Goal: Information Seeking & Learning: Learn about a topic

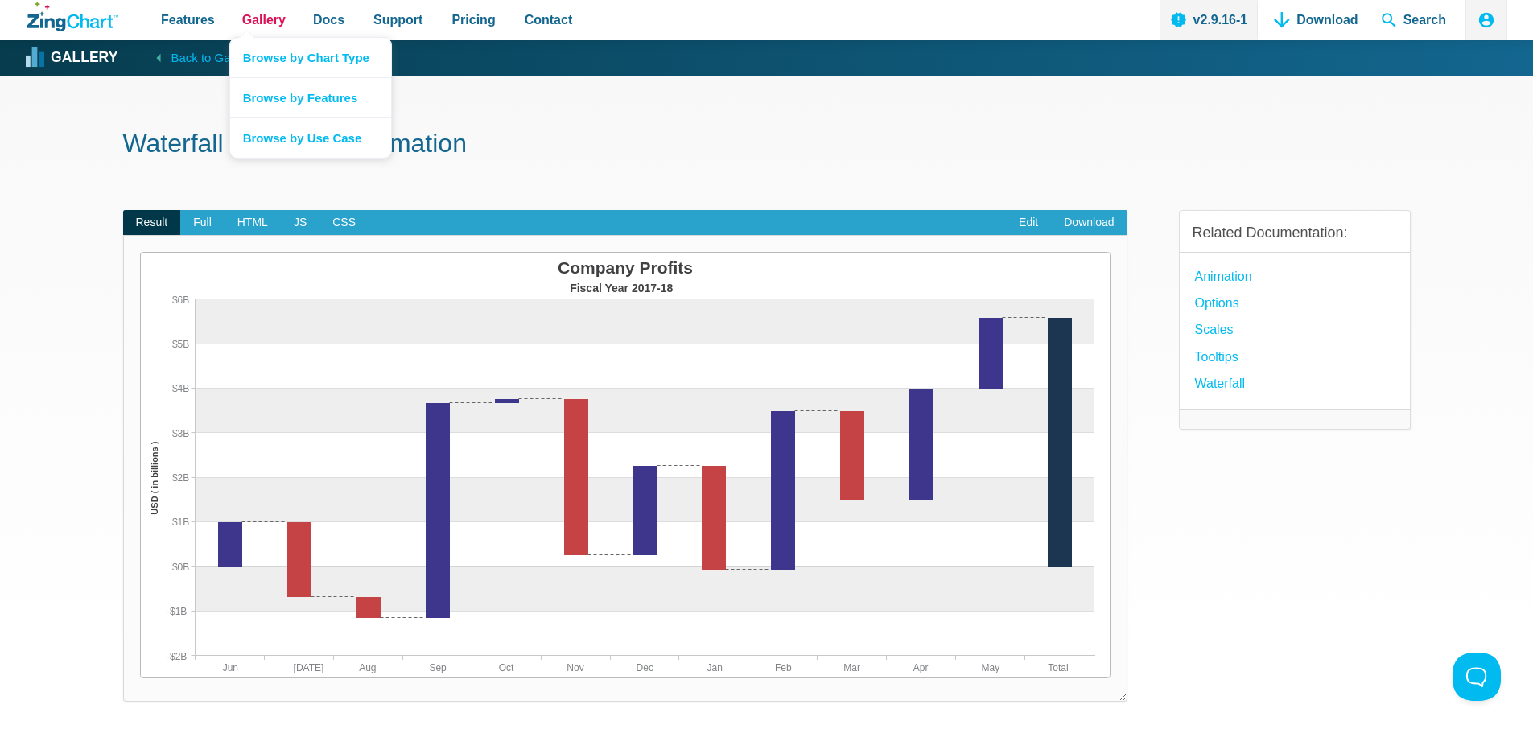
click at [253, 24] on span "Gallery" at bounding box center [263, 20] width 43 height 22
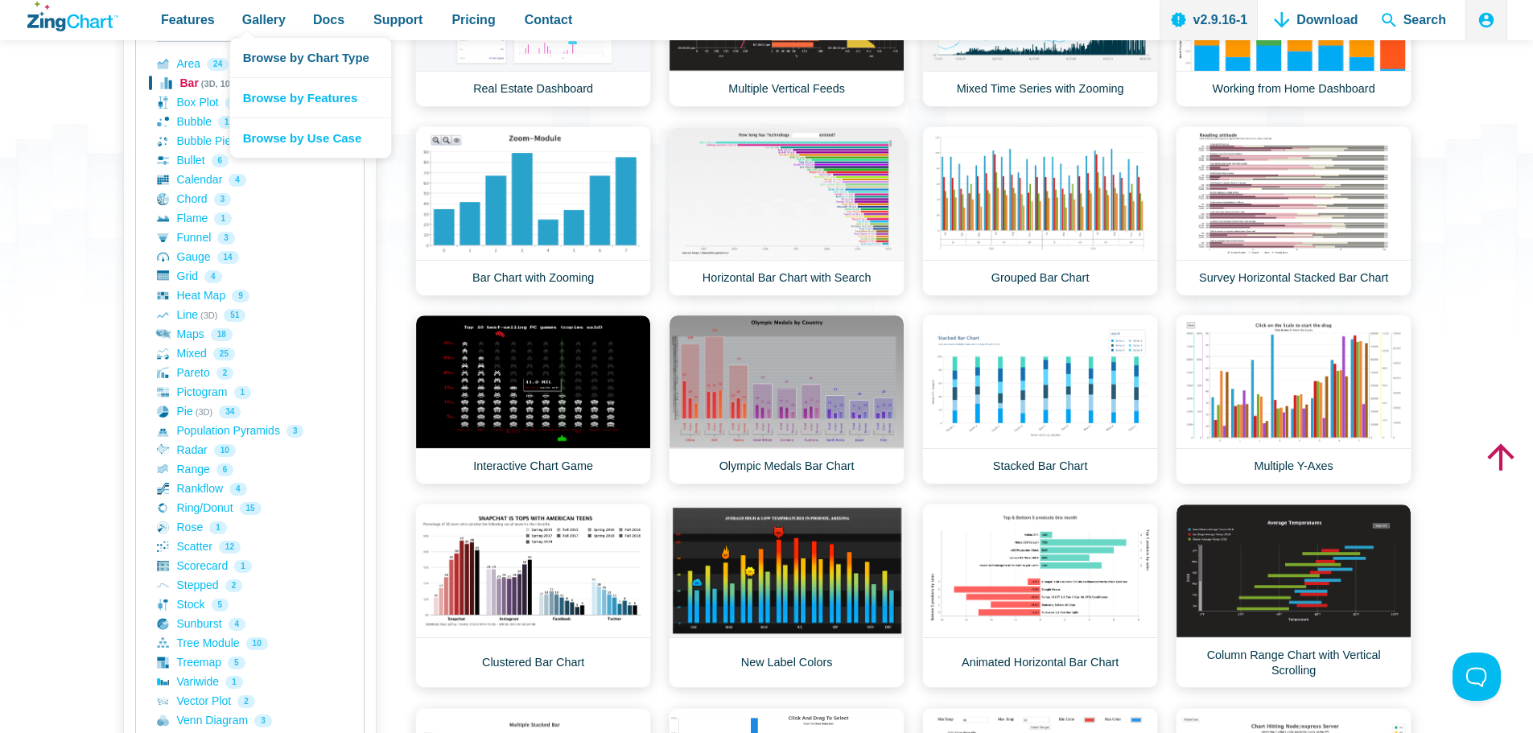
scroll to position [322, 0]
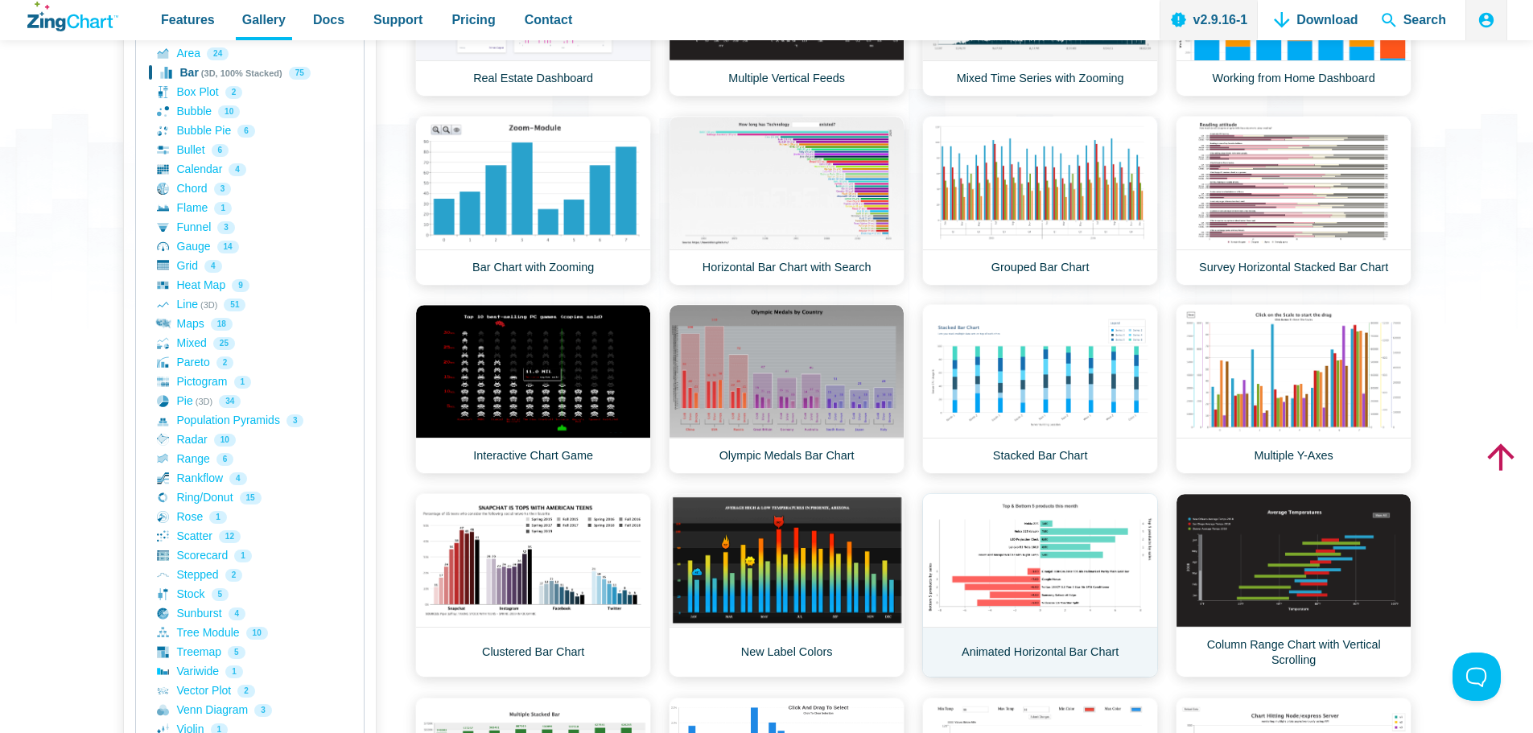
click at [1029, 588] on link "Animated Horizontal Bar Chart" at bounding box center [1040, 585] width 236 height 184
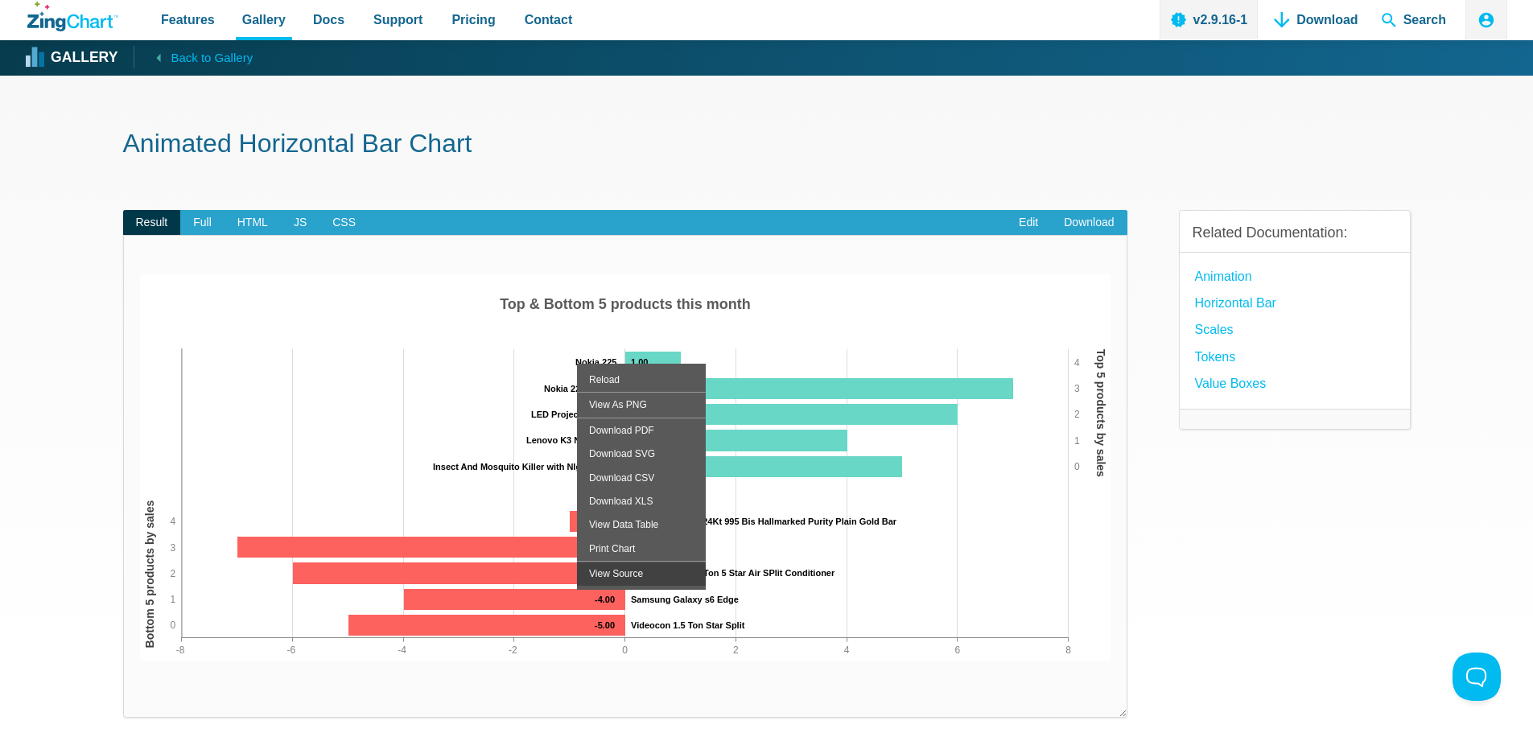
click at [610, 578] on div "View Source" at bounding box center [641, 573] width 129 height 23
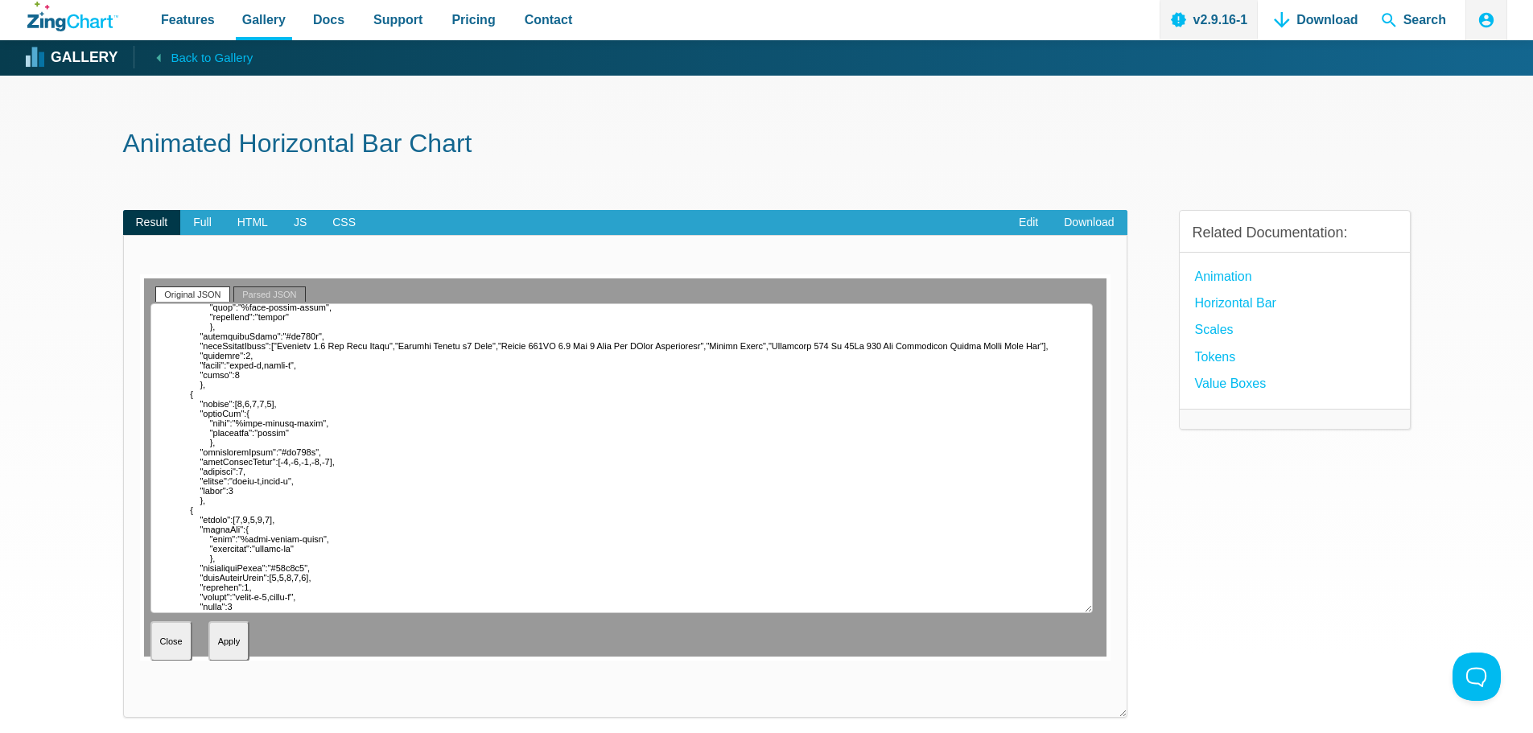
scroll to position [644, 0]
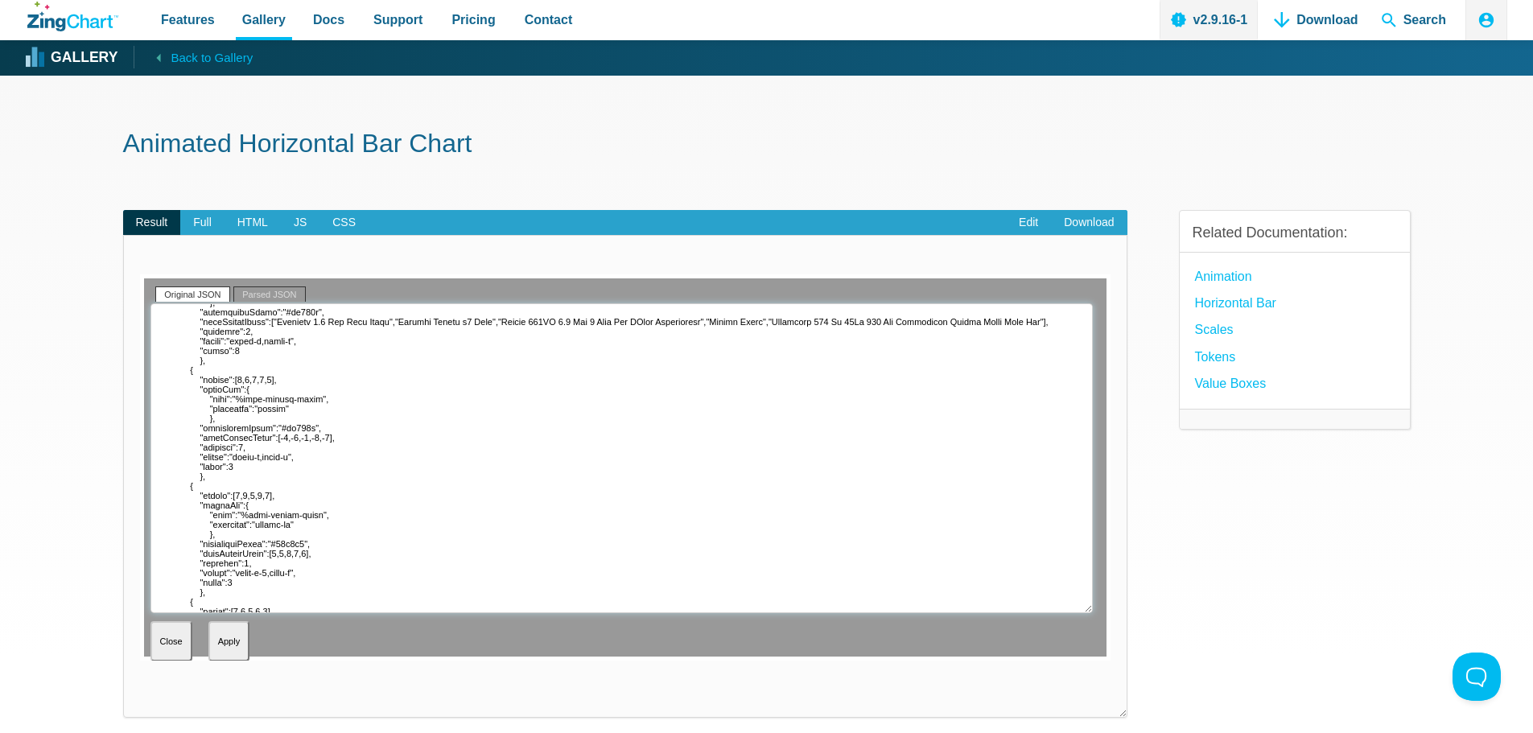
drag, startPoint x: 202, startPoint y: 523, endPoint x: 228, endPoint y: 562, distance: 46.4
click at [228, 562] on textarea "App Content" at bounding box center [621, 458] width 942 height 310
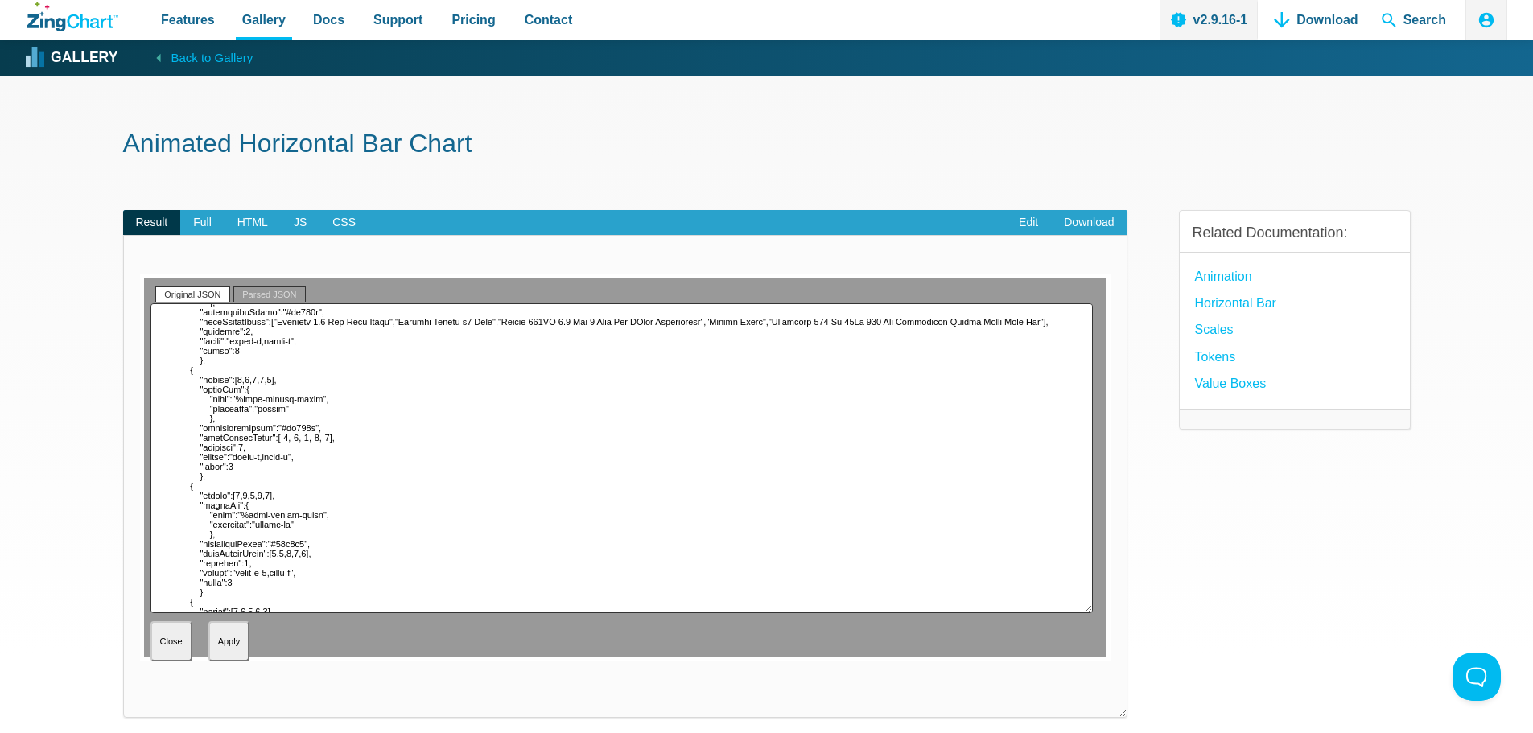
click at [258, 287] on link "Parsed JSON" at bounding box center [269, 293] width 72 height 15
click at [160, 287] on link "Original JSON" at bounding box center [192, 293] width 74 height 15
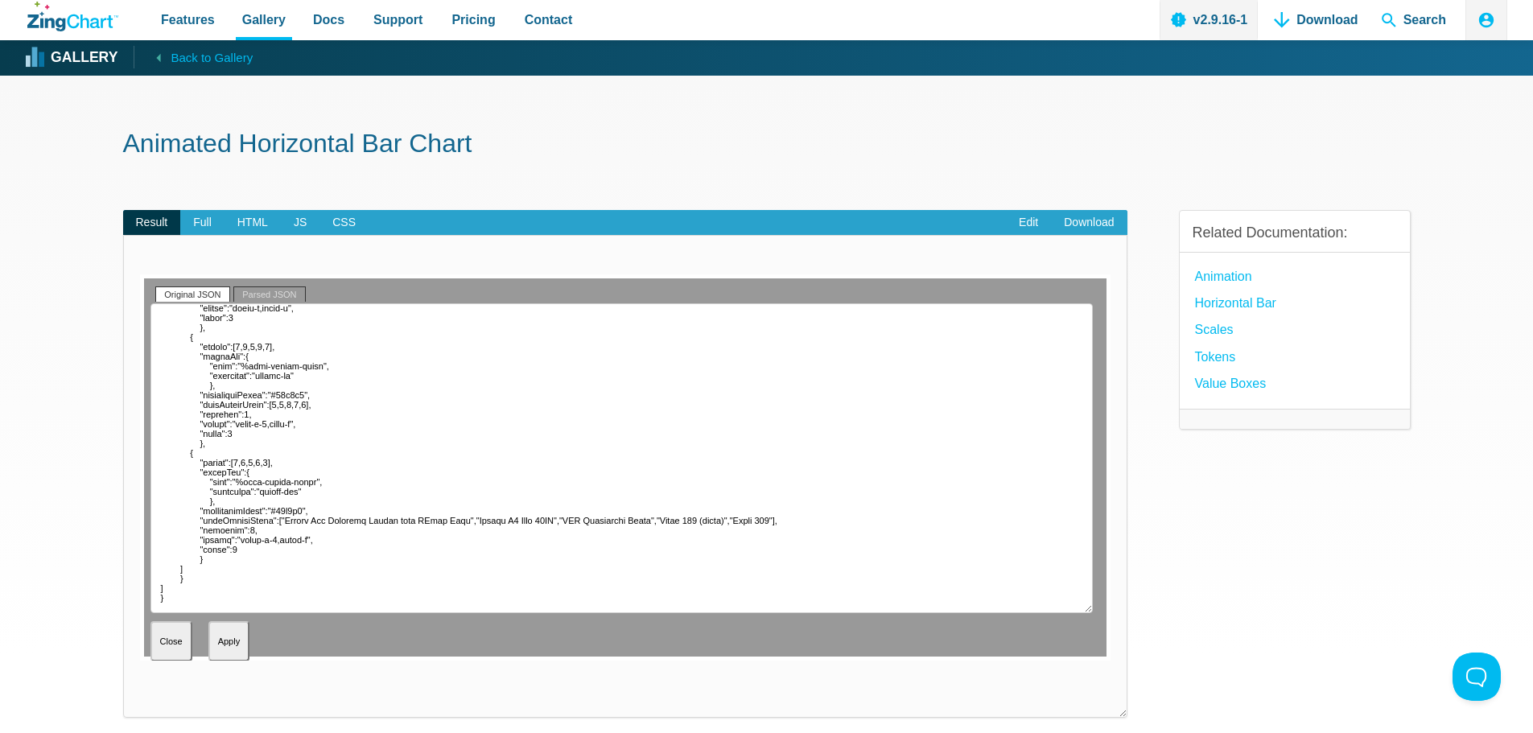
scroll to position [885, 0]
drag, startPoint x: 202, startPoint y: 462, endPoint x: 236, endPoint y: 508, distance: 57.6
click at [236, 508] on textarea "App Content" at bounding box center [621, 458] width 942 height 310
click at [255, 496] on textarea "App Content" at bounding box center [621, 458] width 942 height 310
click at [216, 486] on textarea "App Content" at bounding box center [621, 458] width 942 height 310
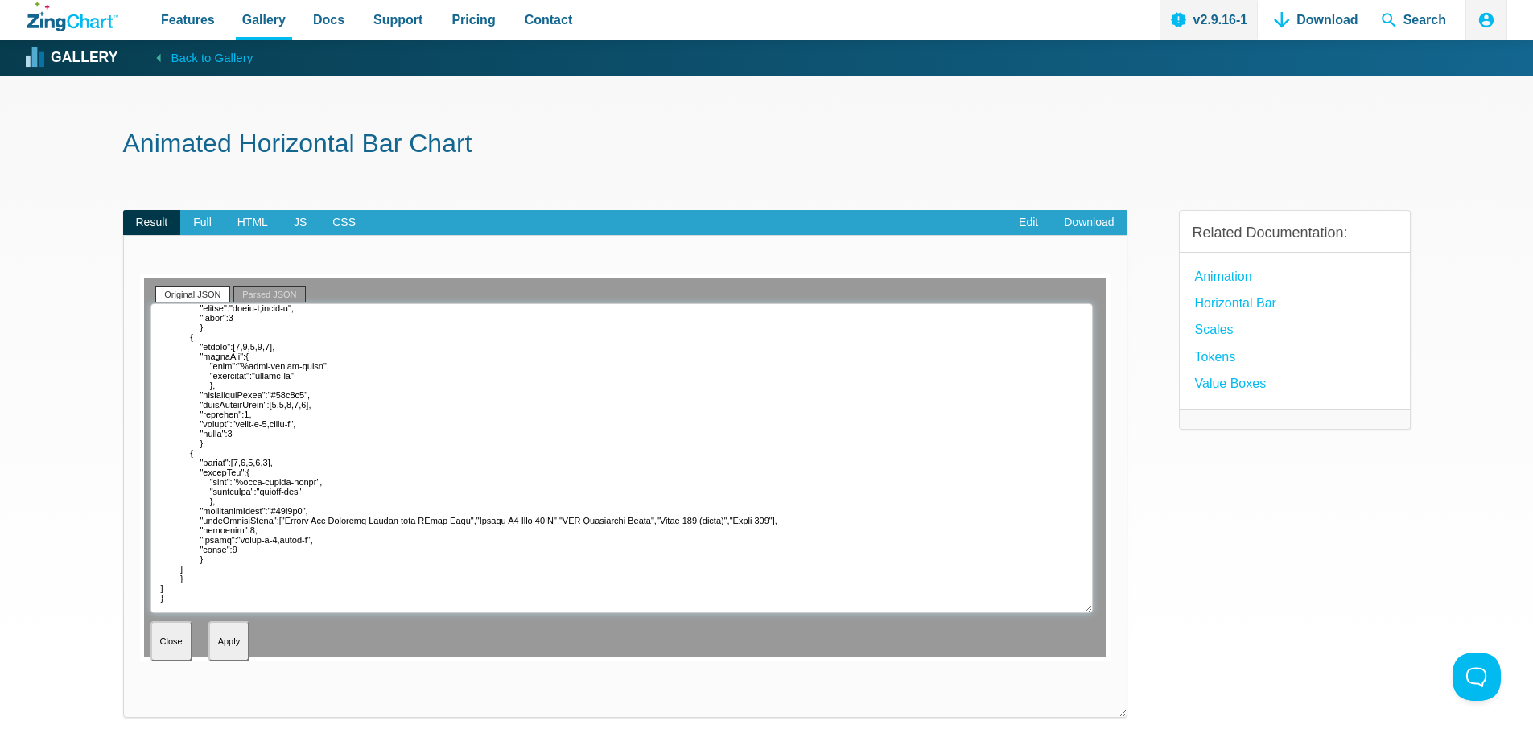
drag, startPoint x: 216, startPoint y: 485, endPoint x: 309, endPoint y: 489, distance: 93.4
click at [309, 489] on textarea "App Content" at bounding box center [621, 458] width 942 height 310
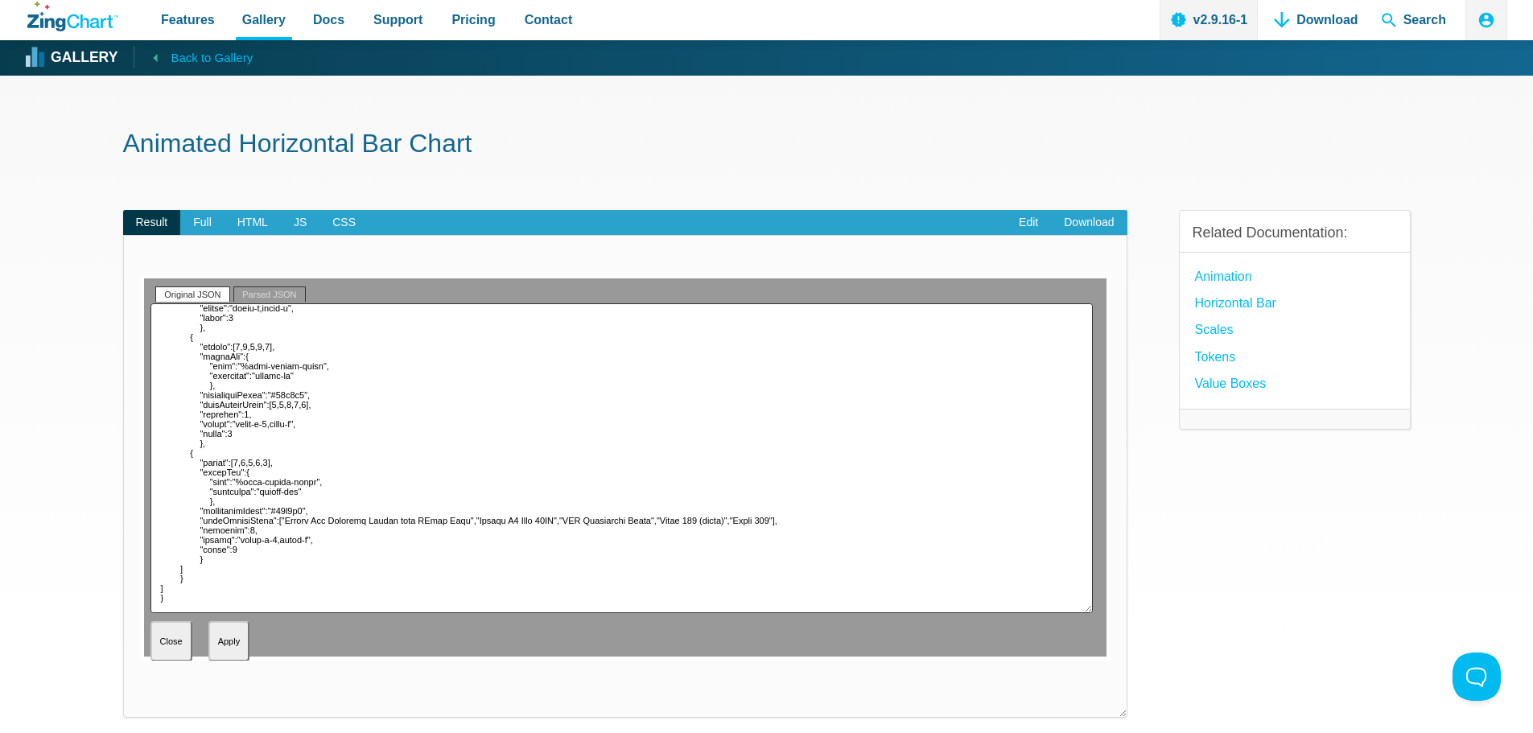
click at [174, 56] on span "Back to Gallery" at bounding box center [212, 57] width 82 height 21
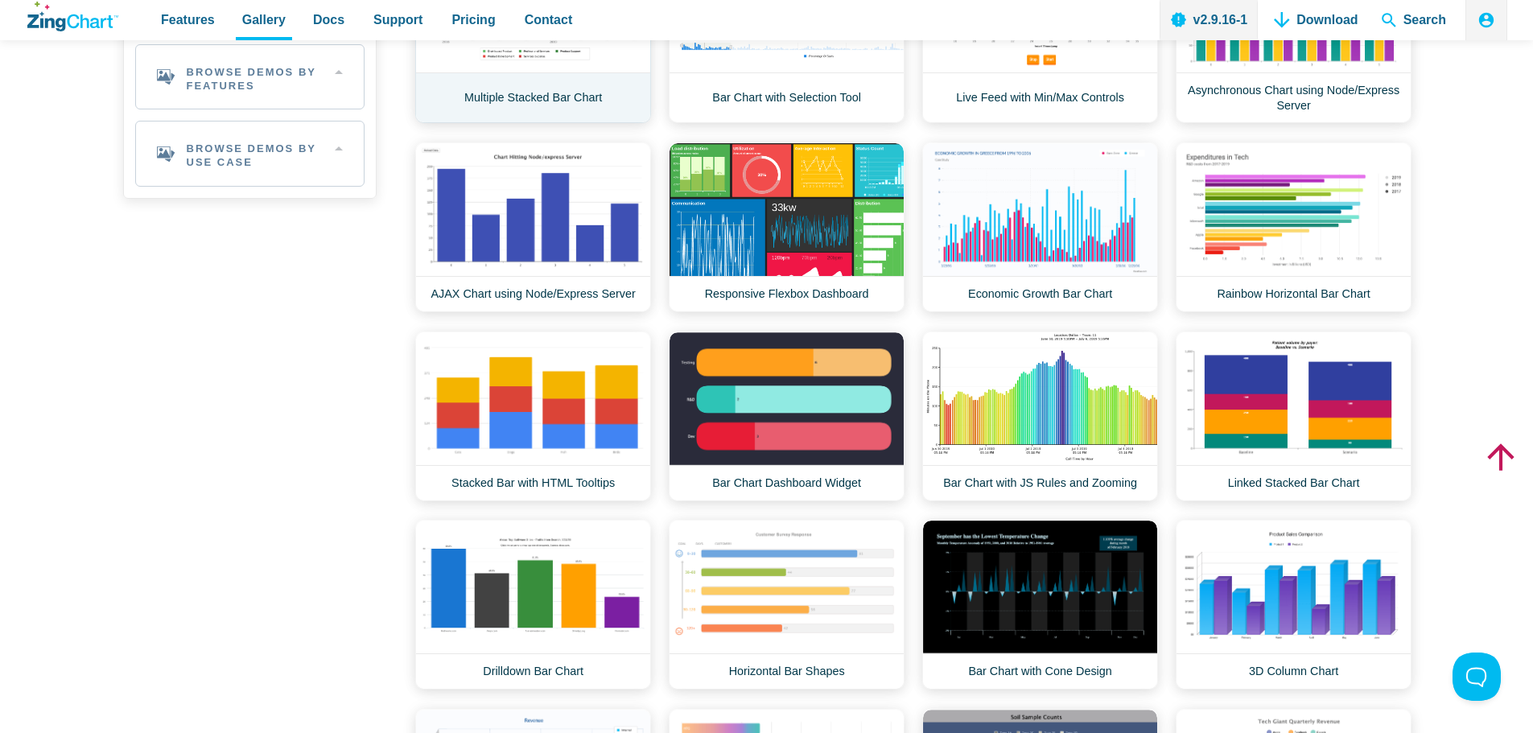
scroll to position [1126, 0]
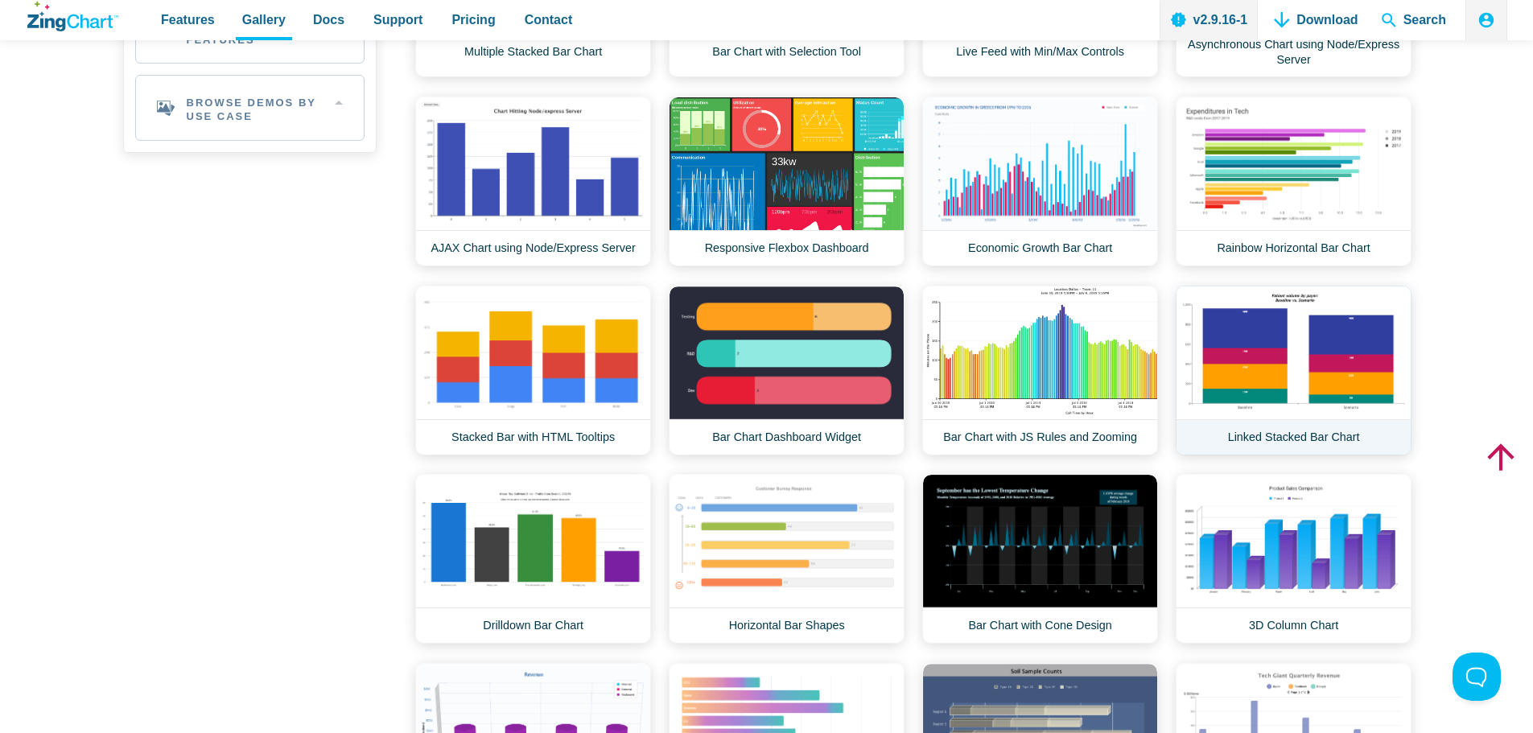
click at [1293, 388] on link "Linked Stacked Bar Chart" at bounding box center [1293, 371] width 236 height 170
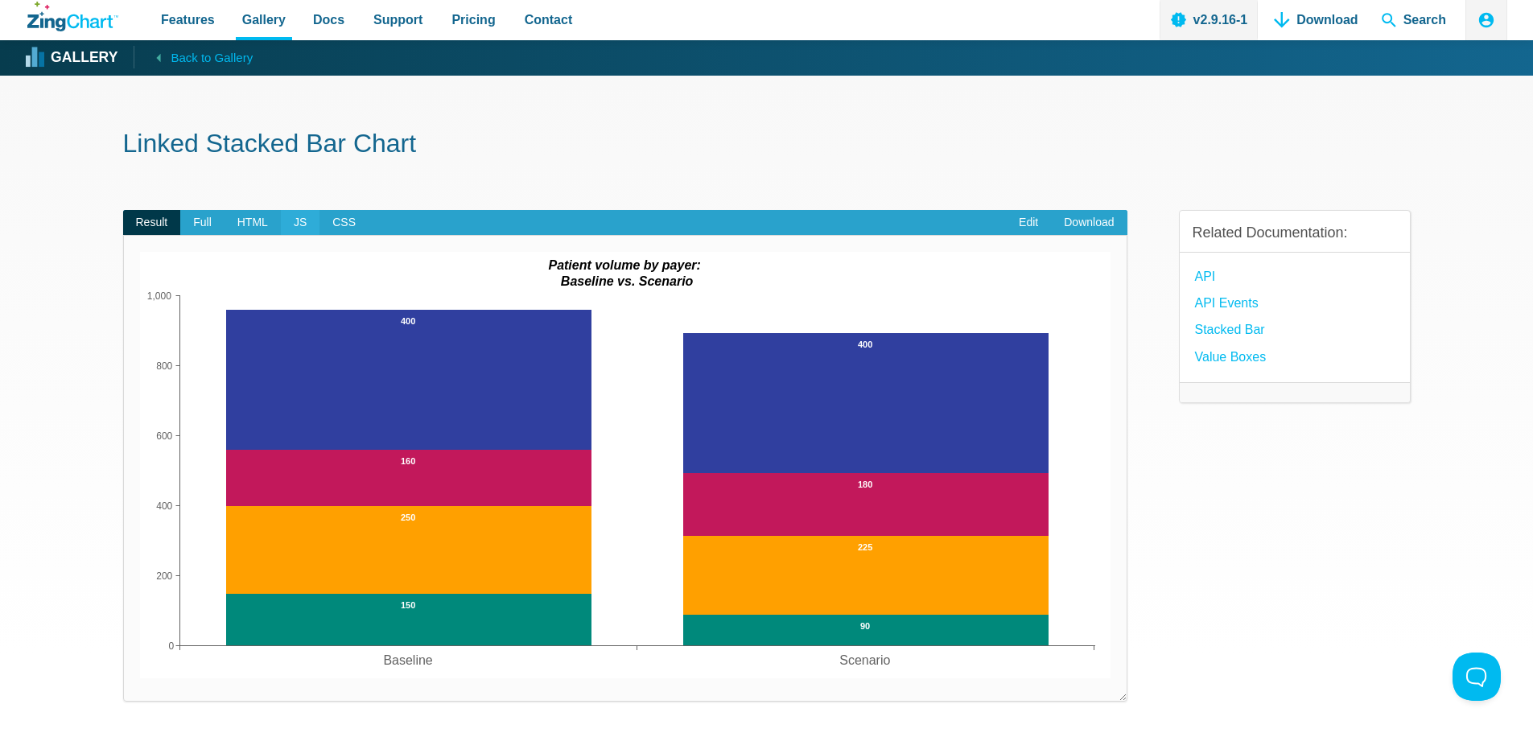
click at [293, 225] on span "JS" at bounding box center [300, 223] width 39 height 26
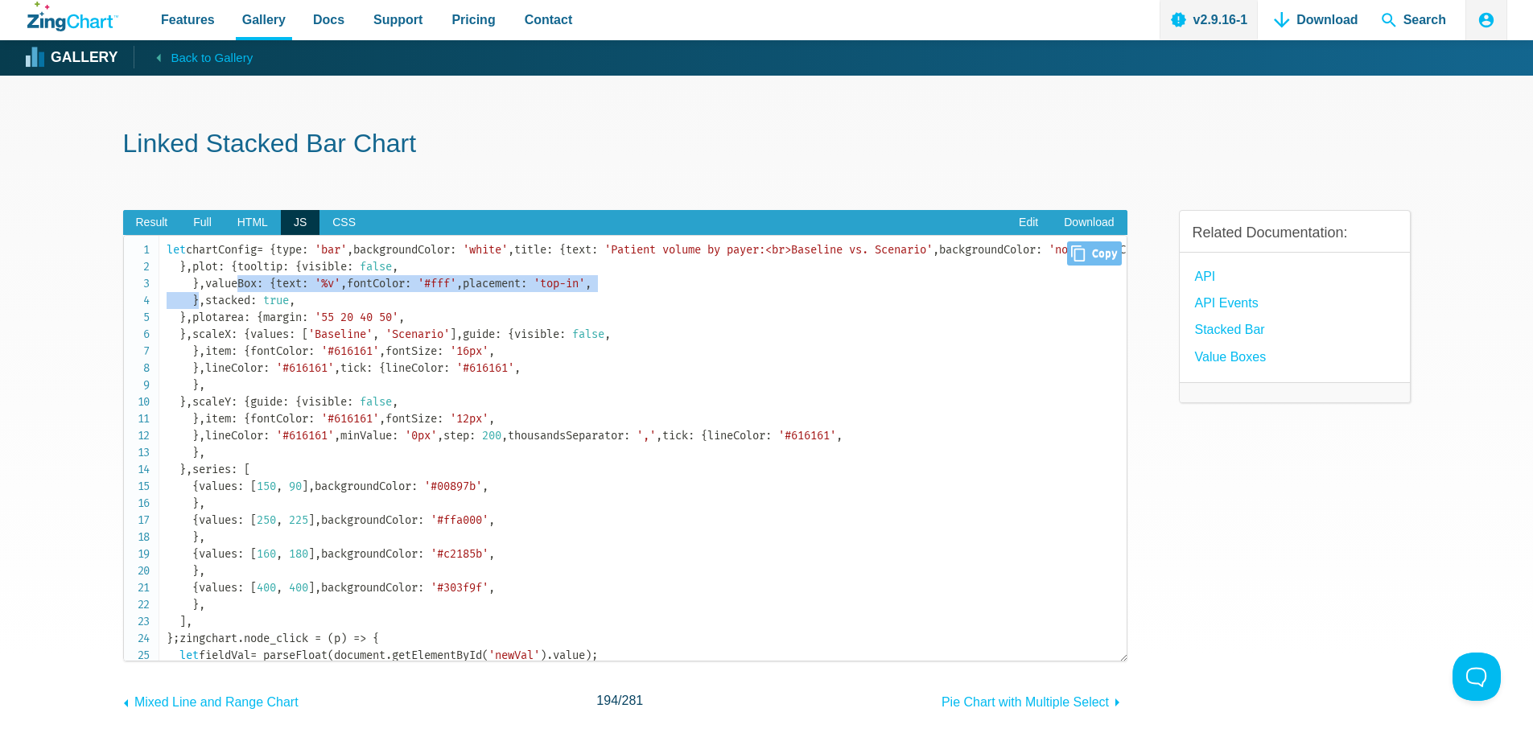
drag, startPoint x: 193, startPoint y: 488, endPoint x: 200, endPoint y: 552, distance: 64.7
click at [200, 552] on code "let chartConfig = { type : 'bar' , backgroundColor : 'white' , title : { text :…" at bounding box center [647, 722] width 960 height 963
copy code "valueBox : { text : '%v' , fontColor : '#fff' , placement : 'top-in' , }"
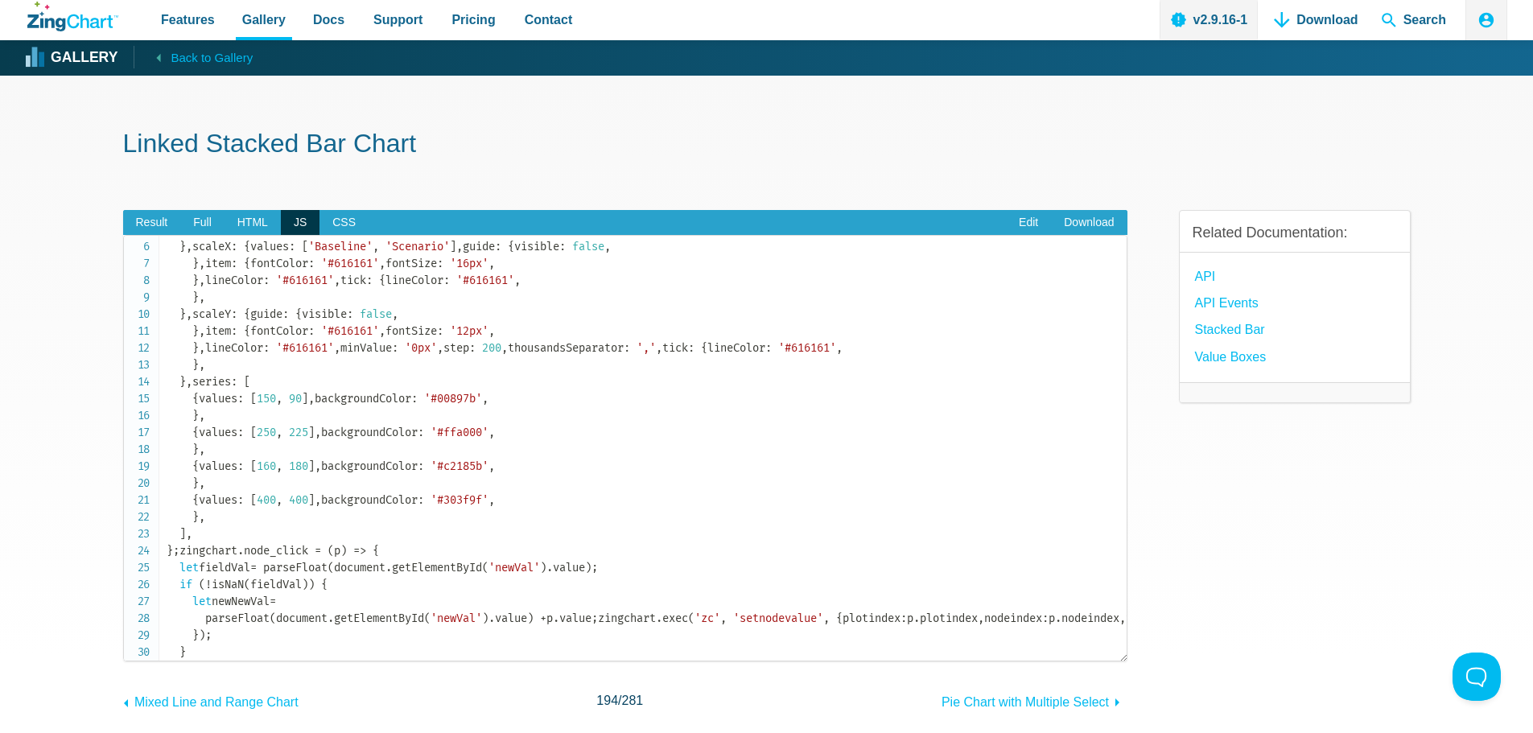
scroll to position [80, 0]
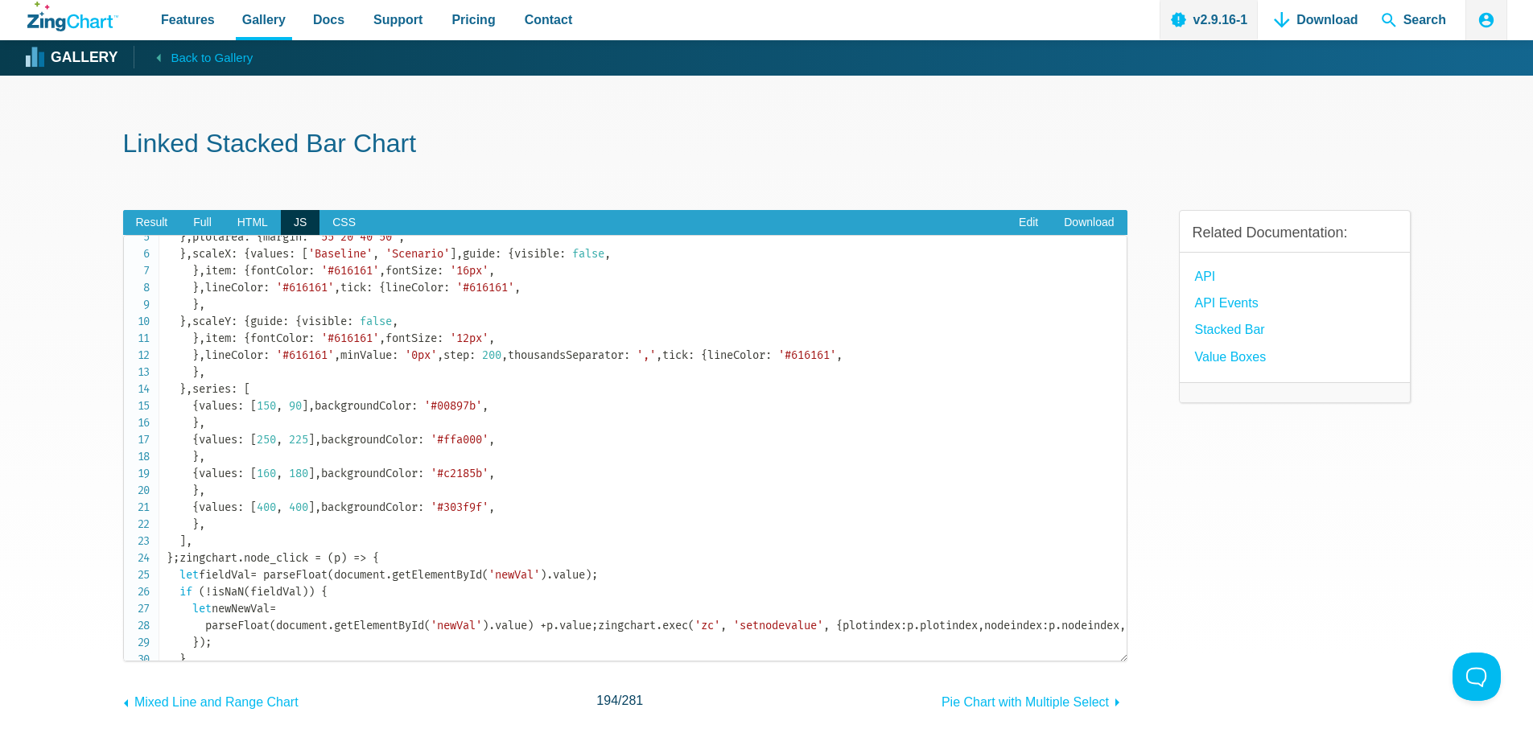
drag, startPoint x: 193, startPoint y: 290, endPoint x: 321, endPoint y: 288, distance: 127.9
click at [321, 288] on code "let chartConfig = { type : 'bar' , backgroundColor : 'white' , title : { text :…" at bounding box center [647, 642] width 960 height 963
copy code "fontSize : '16px' ,"
click at [150, 222] on span "Result" at bounding box center [152, 223] width 58 height 26
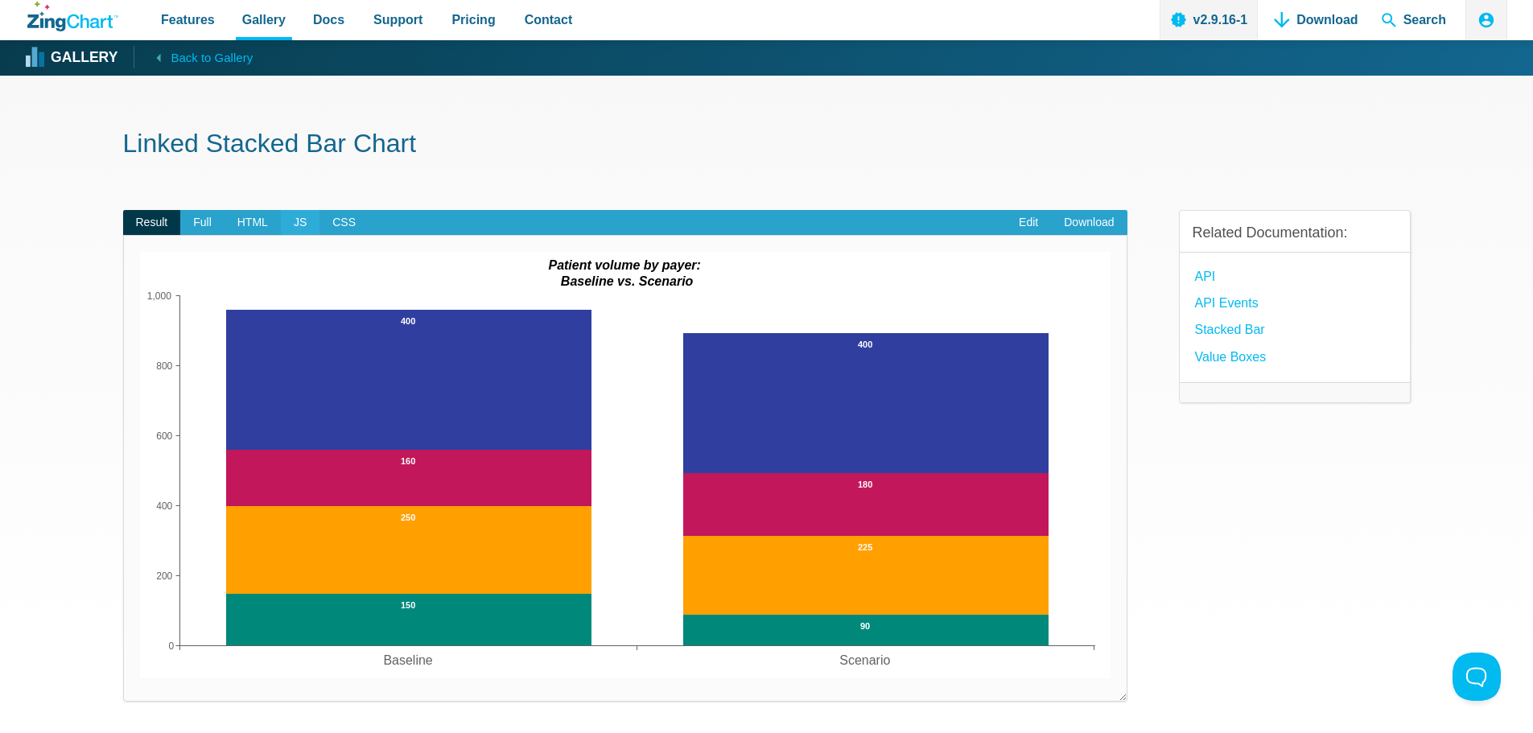
click at [295, 220] on span "JS" at bounding box center [300, 223] width 39 height 26
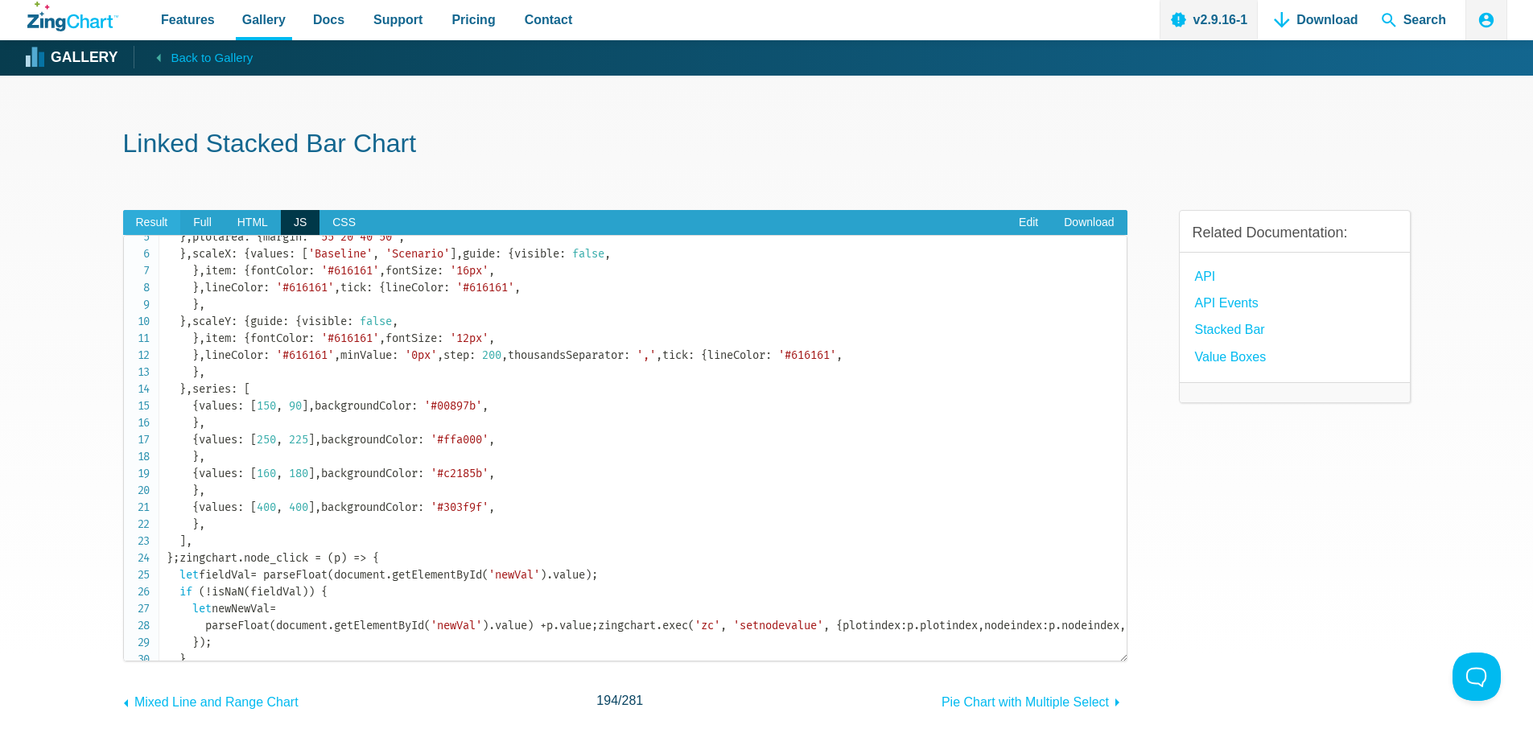
click at [154, 222] on span "Result" at bounding box center [152, 223] width 58 height 26
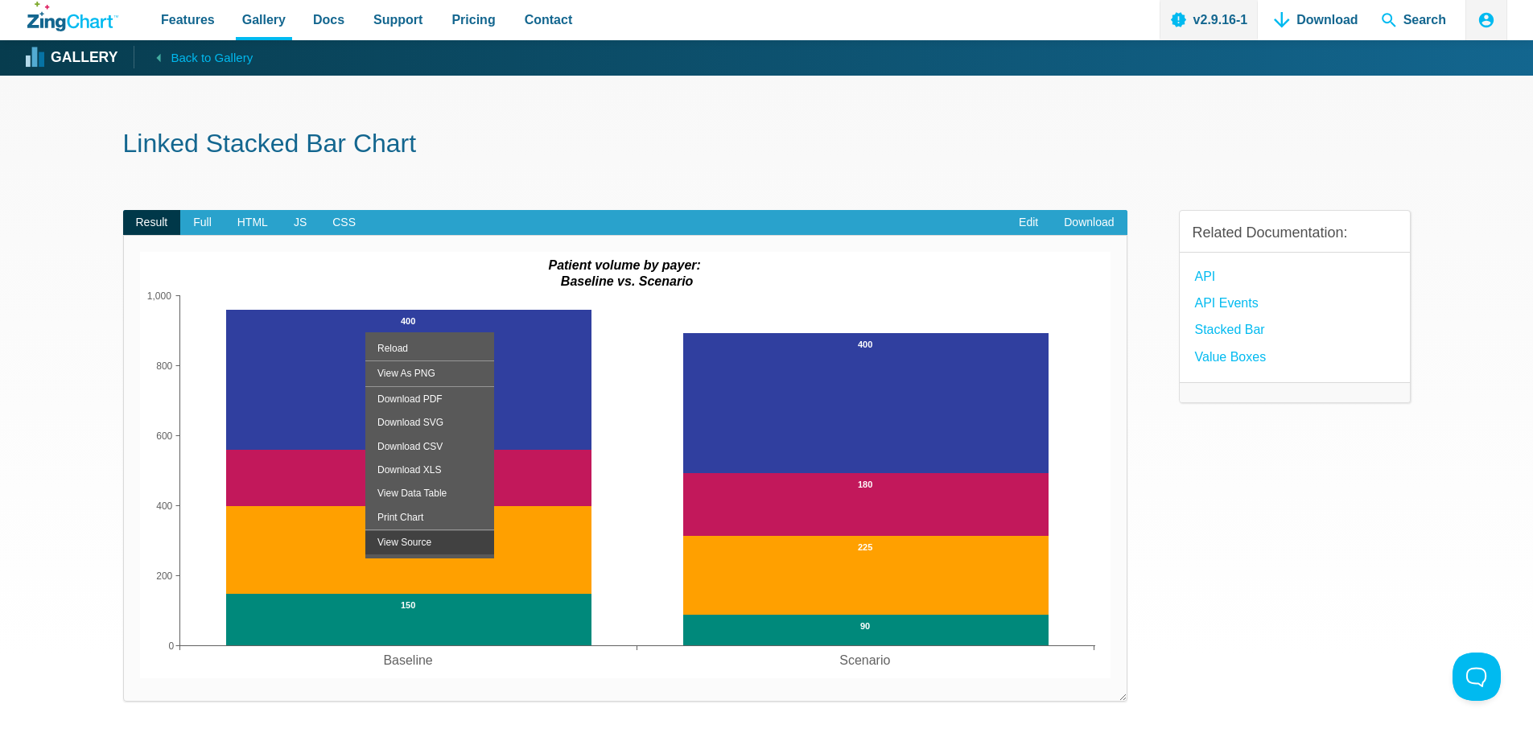
click at [414, 546] on div "View Source" at bounding box center [429, 541] width 129 height 23
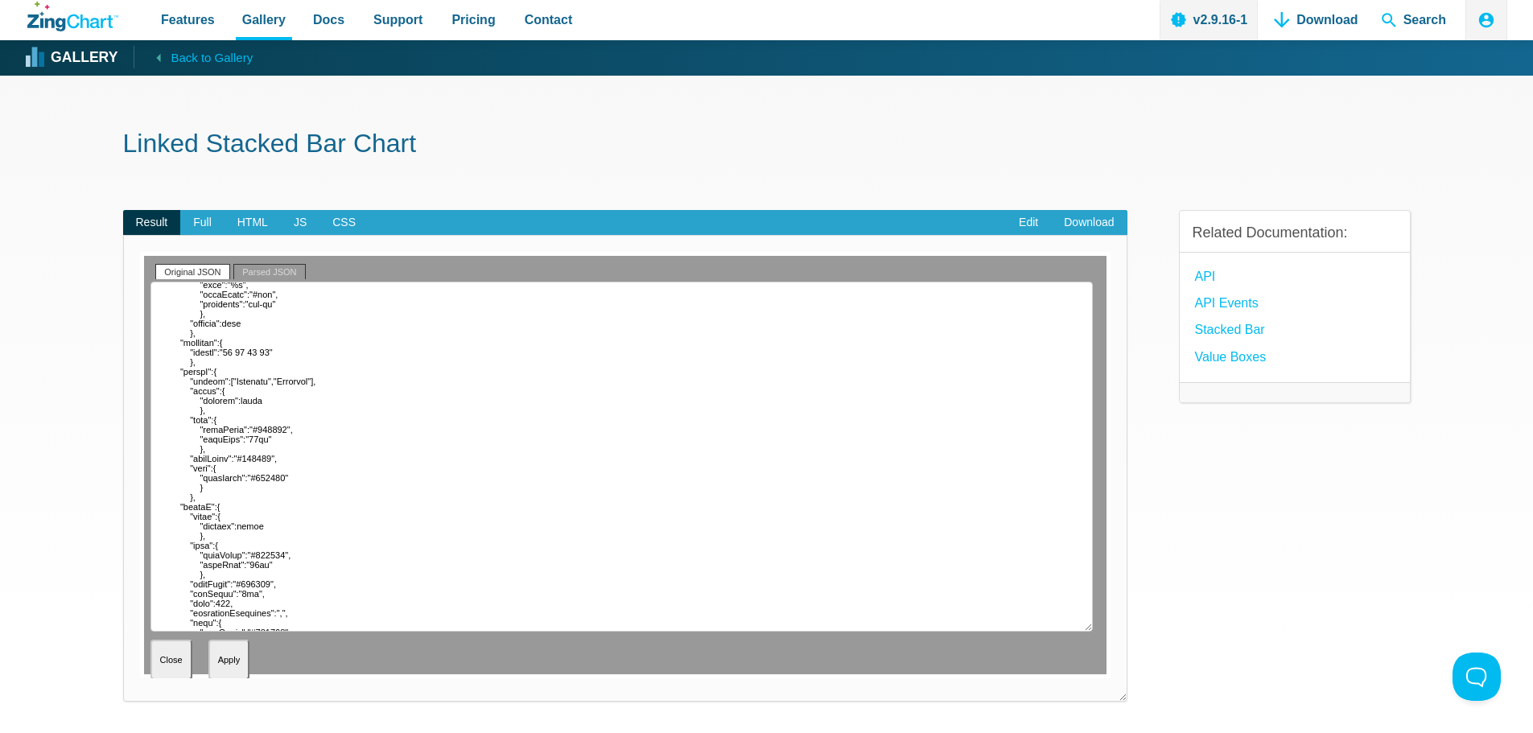
scroll to position [161, 0]
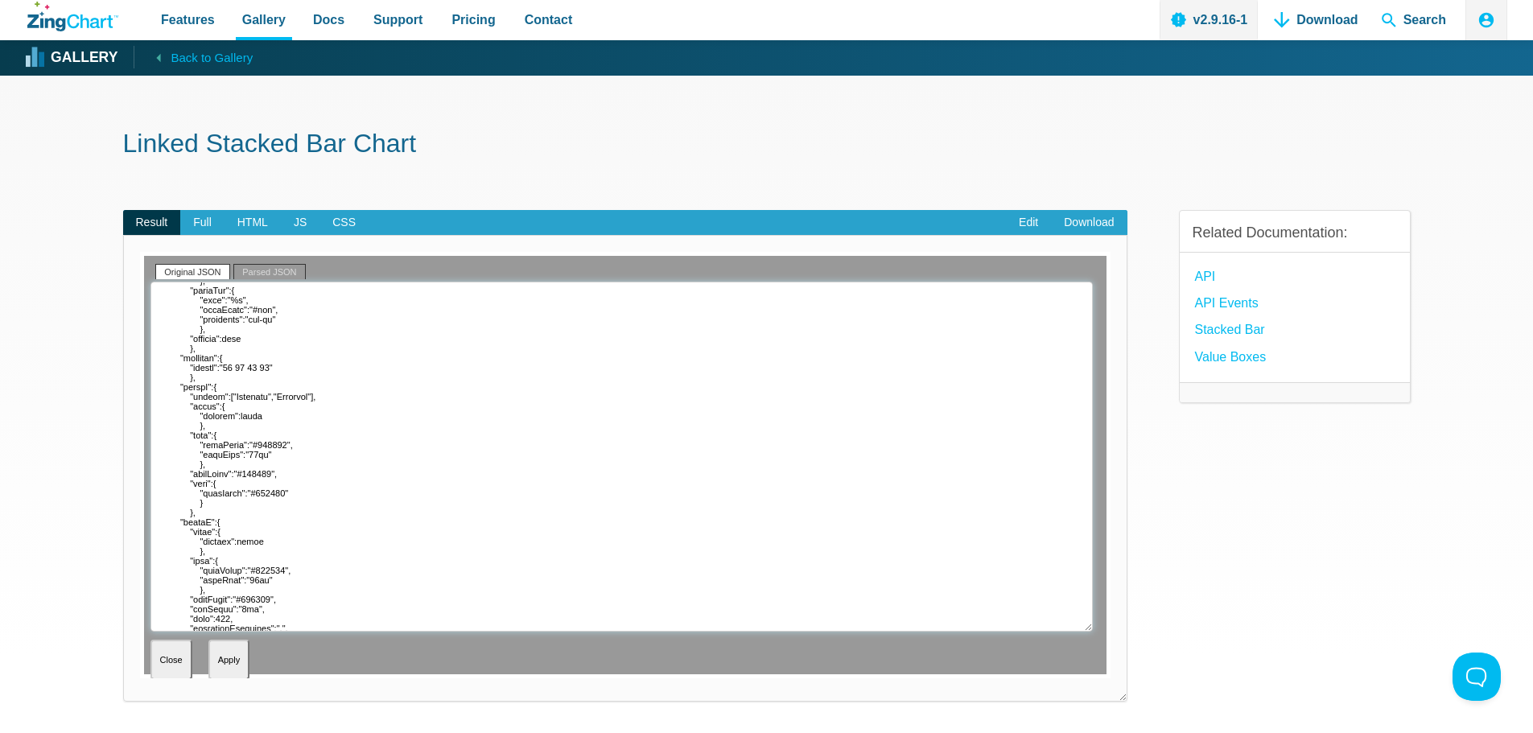
click at [224, 395] on textarea "App Content" at bounding box center [621, 457] width 942 height 350
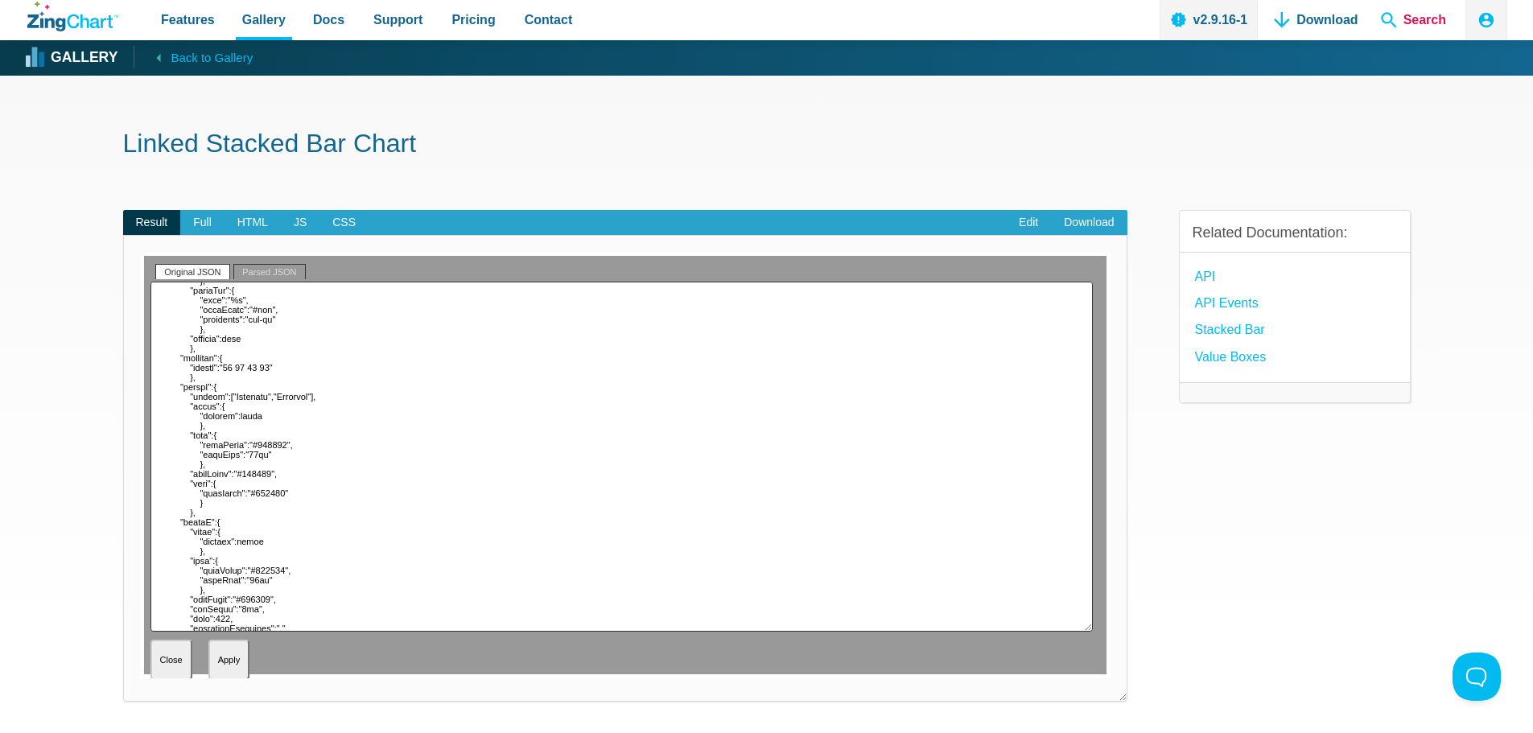
click at [1427, 20] on span "Search" at bounding box center [1413, 20] width 78 height 40
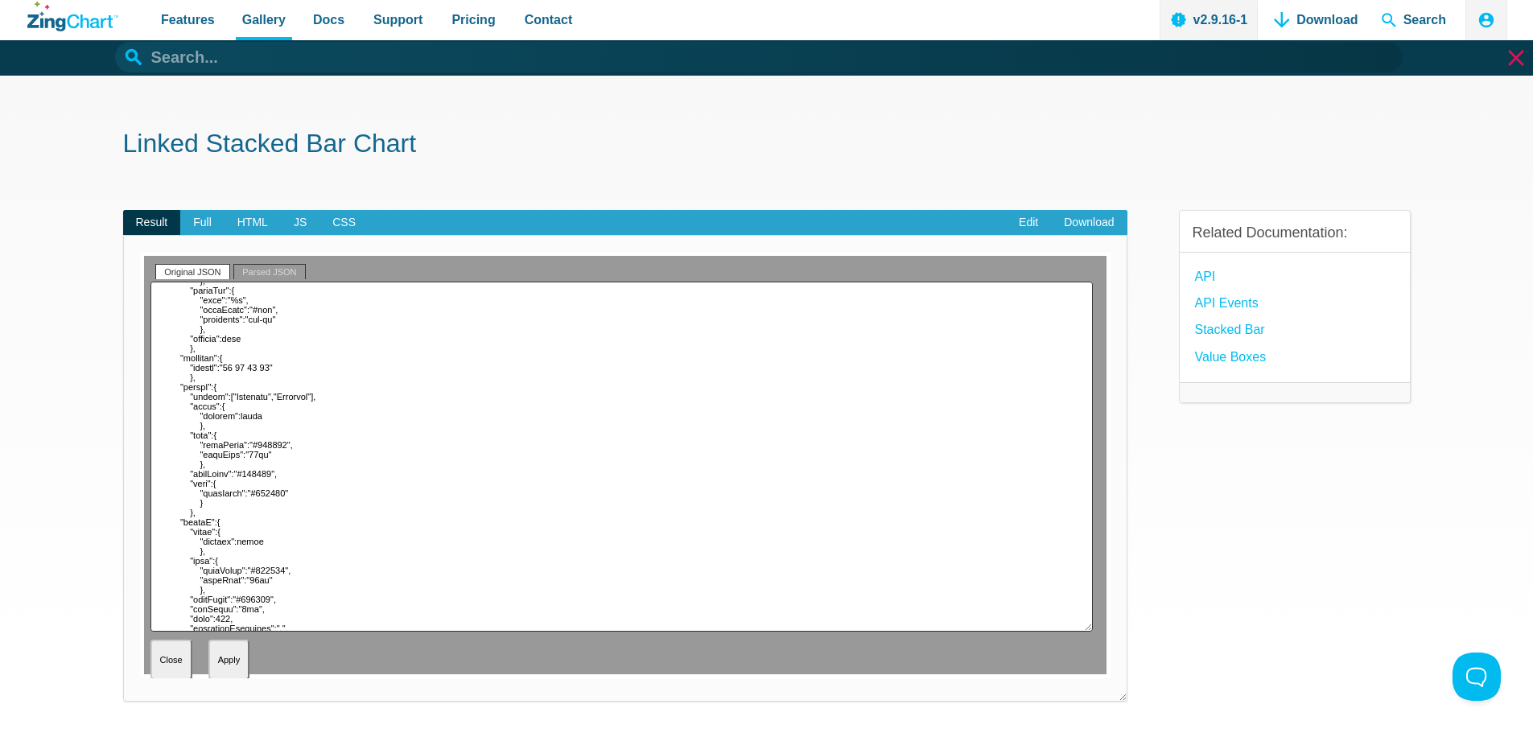
click at [212, 58] on input "App Header" at bounding box center [758, 57] width 1287 height 31
paste input "placement"
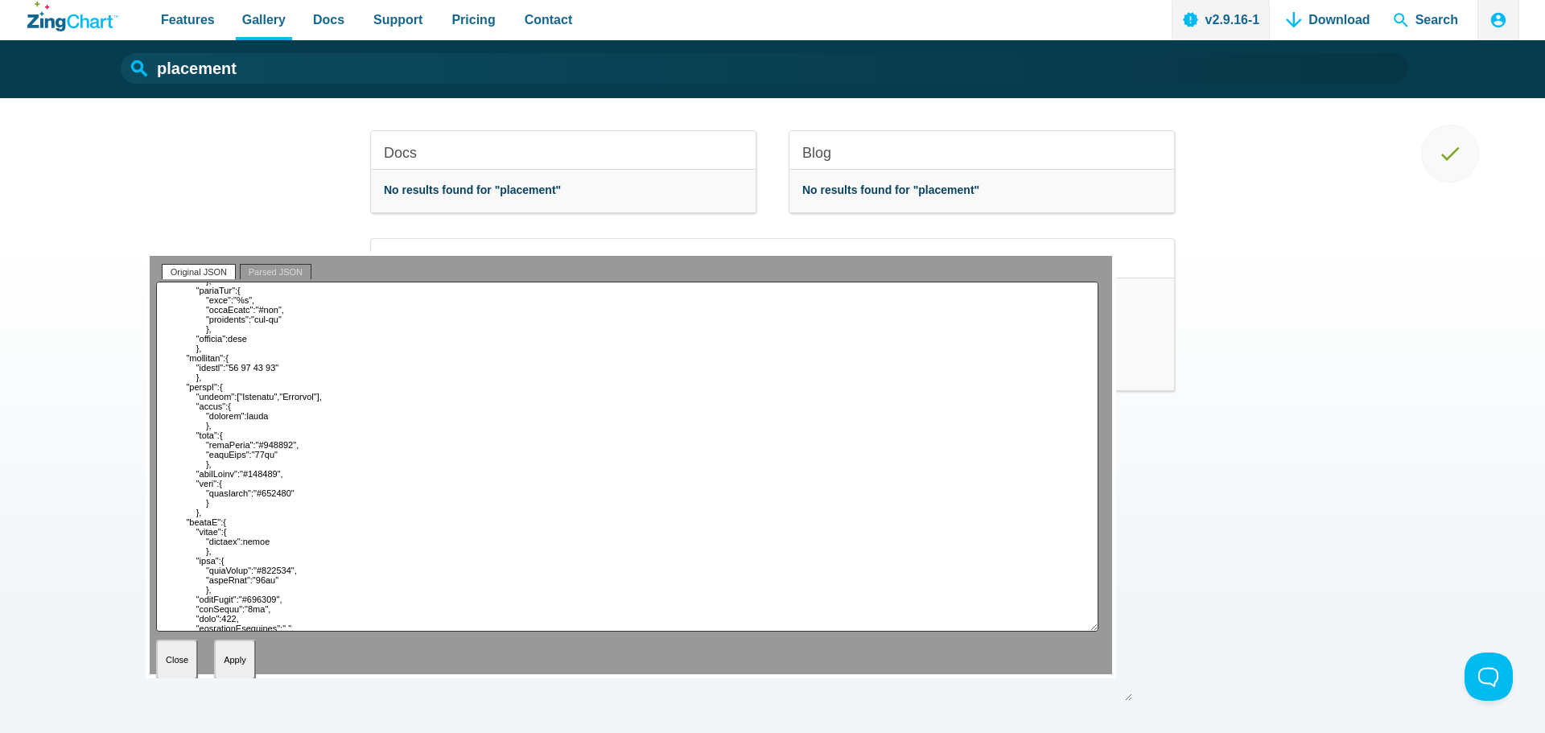
type input "placement"
click at [1443, 163] on icon "App Header" at bounding box center [1450, 154] width 25 height 25
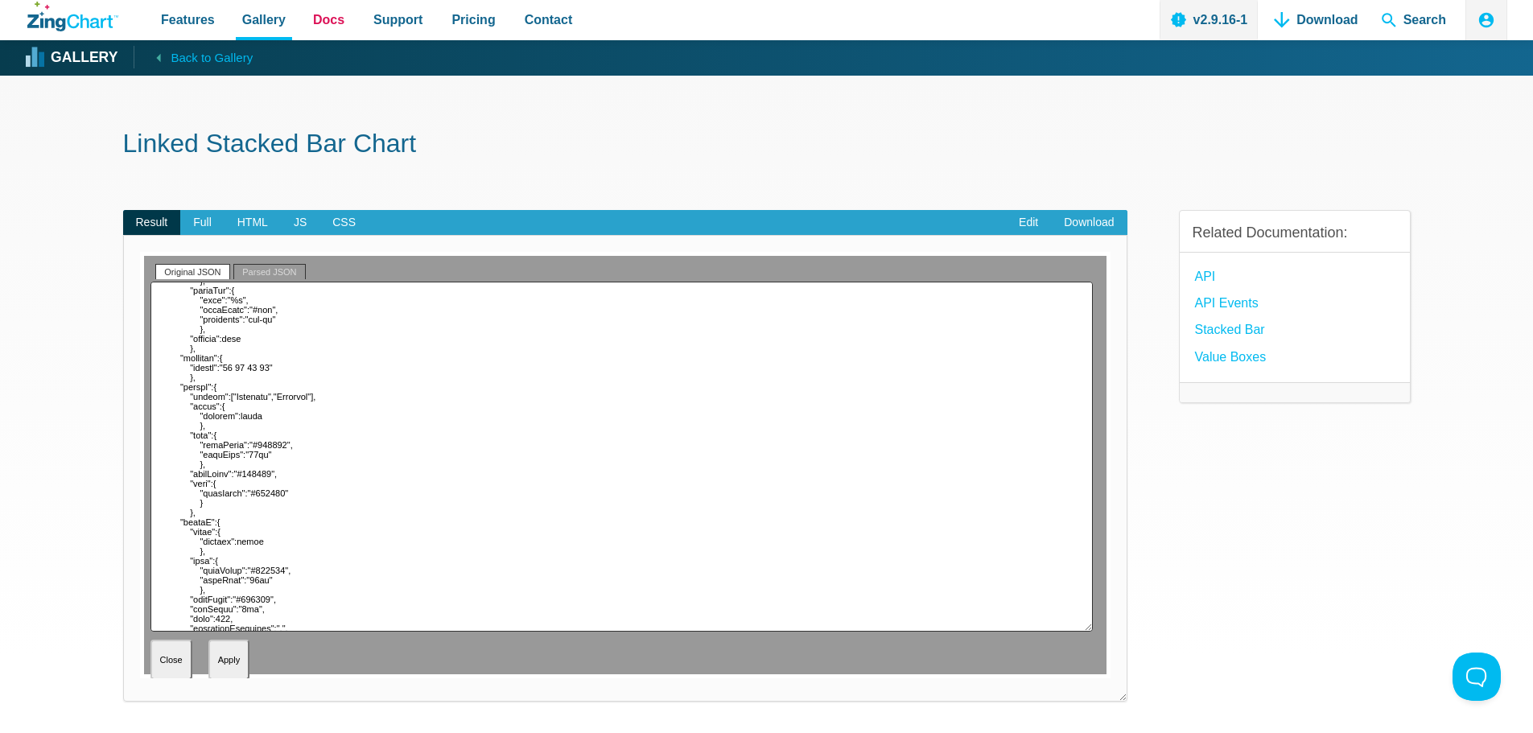
click at [318, 20] on span "Docs" at bounding box center [328, 20] width 31 height 22
